Goal: Information Seeking & Learning: Learn about a topic

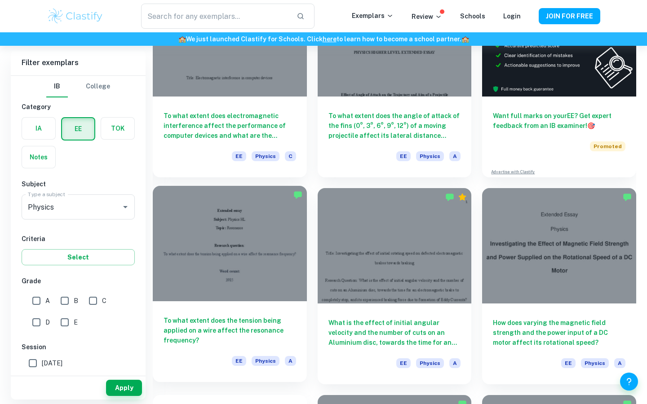
scroll to position [157, 0]
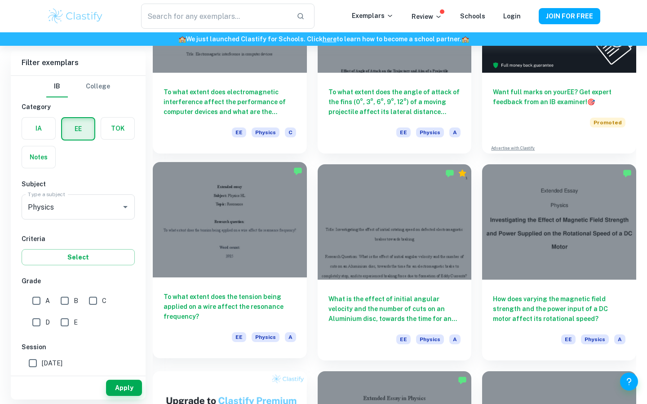
click at [268, 250] on div at bounding box center [230, 220] width 154 height 116
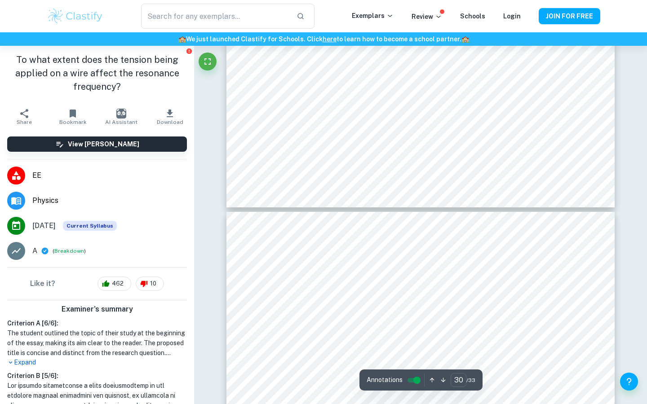
scroll to position [15019, 0]
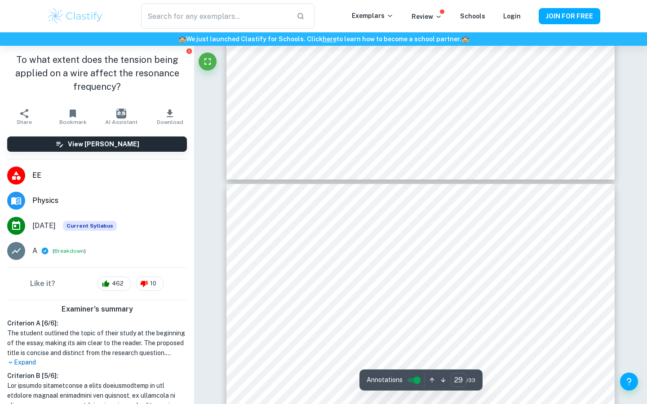
type input "28"
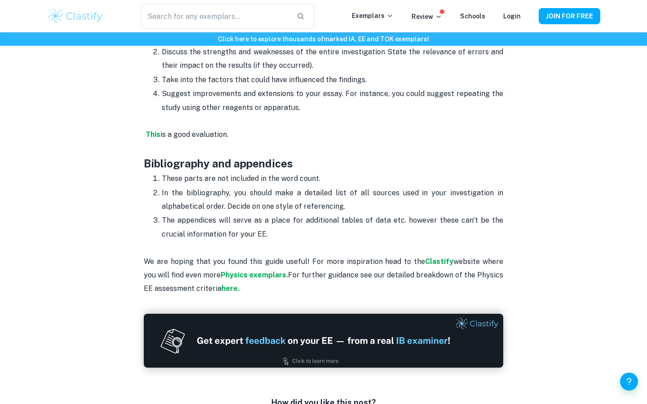
scroll to position [2331, 0]
